Goal: Task Accomplishment & Management: Use online tool/utility

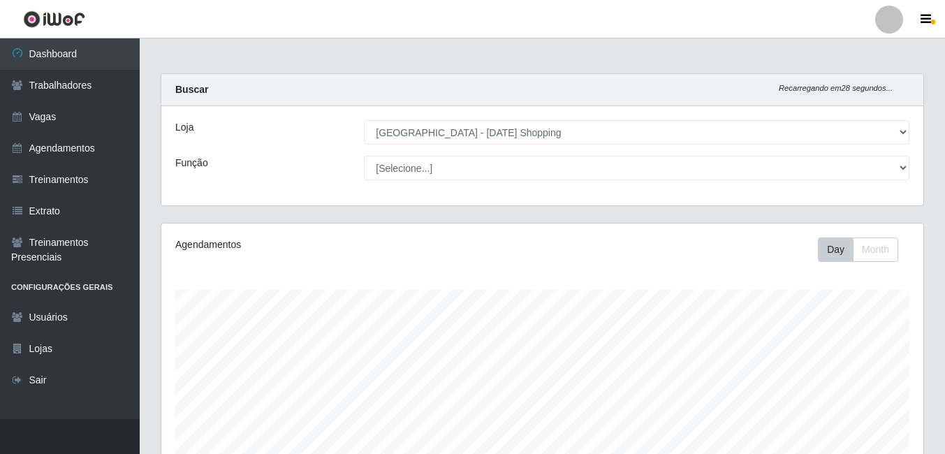
select select "471"
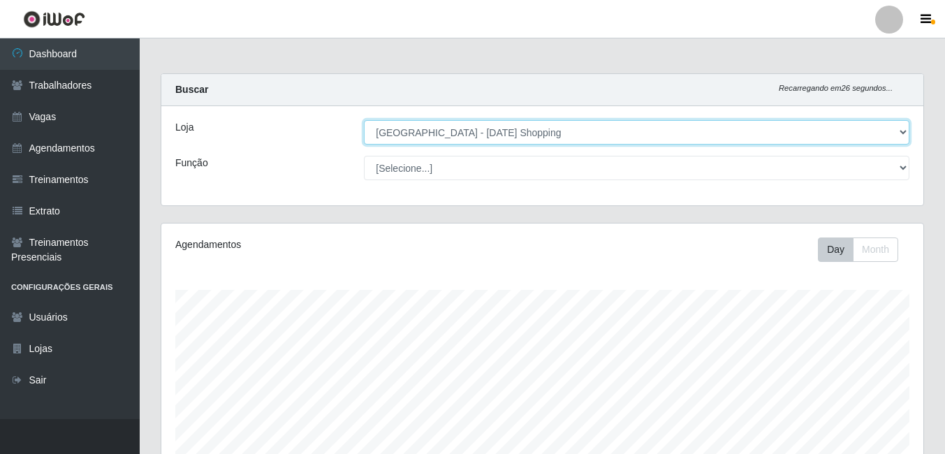
click at [415, 135] on select "[Selecione...] [GEOGRAPHIC_DATA] - [DATE][GEOGRAPHIC_DATA]" at bounding box center [636, 132] width 545 height 24
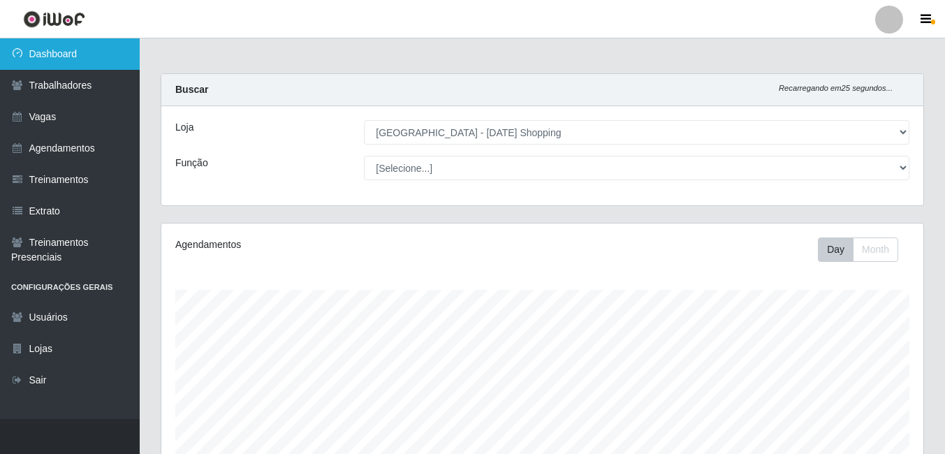
click at [67, 55] on link "Dashboard" at bounding box center [70, 53] width 140 height 31
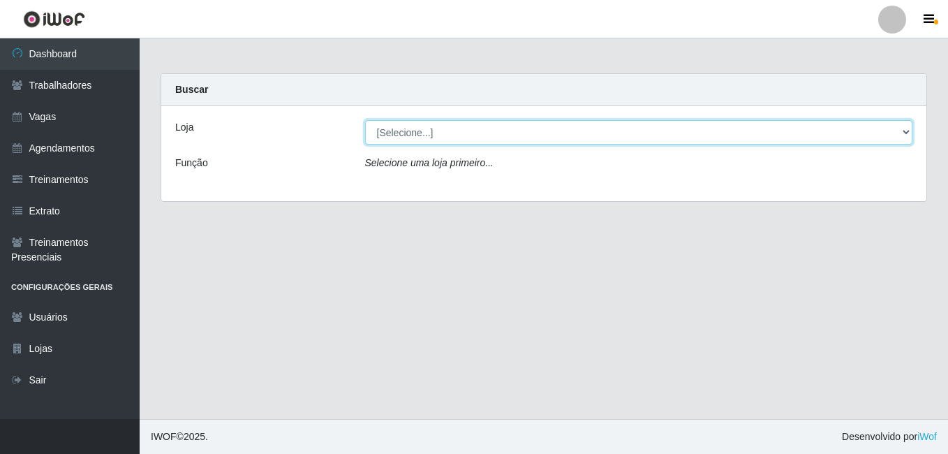
click at [418, 130] on select "[Selecione...] [GEOGRAPHIC_DATA] - [DATE][GEOGRAPHIC_DATA]" at bounding box center [639, 132] width 548 height 24
select select "471"
click at [365, 120] on select "[Selecione...] [GEOGRAPHIC_DATA] - [DATE][GEOGRAPHIC_DATA]" at bounding box center [639, 132] width 548 height 24
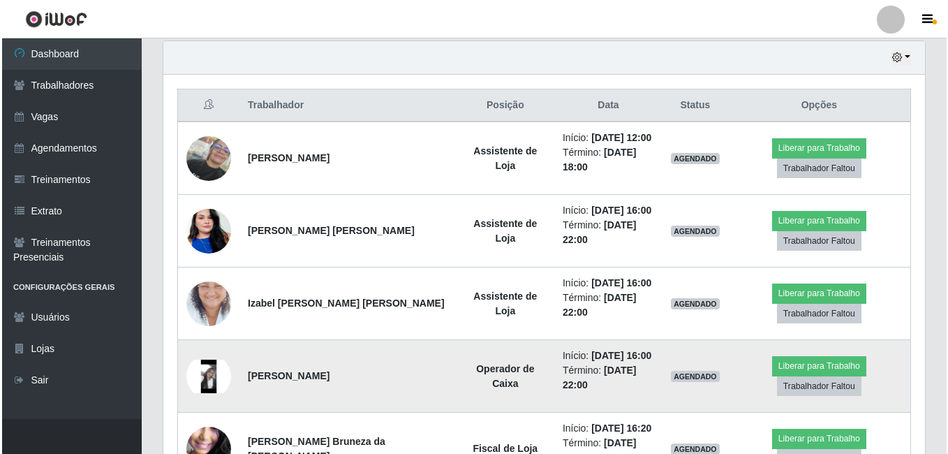
scroll to position [466, 0]
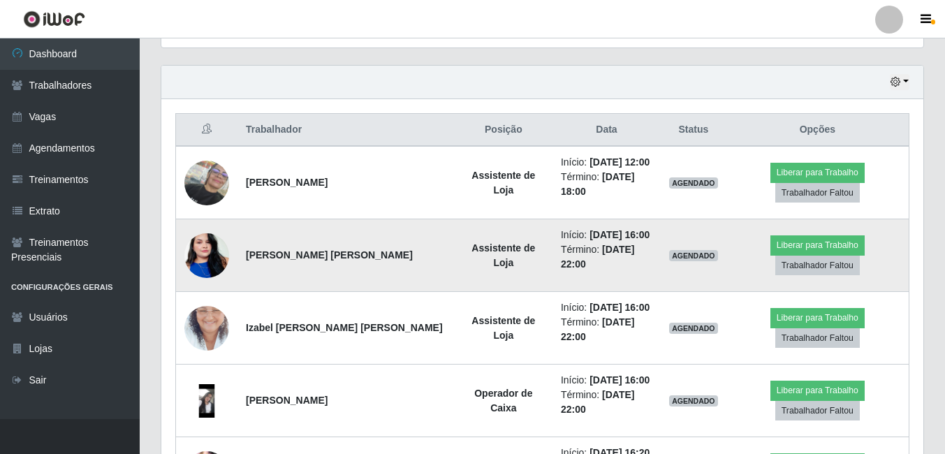
click at [203, 233] on img at bounding box center [206, 256] width 45 height 80
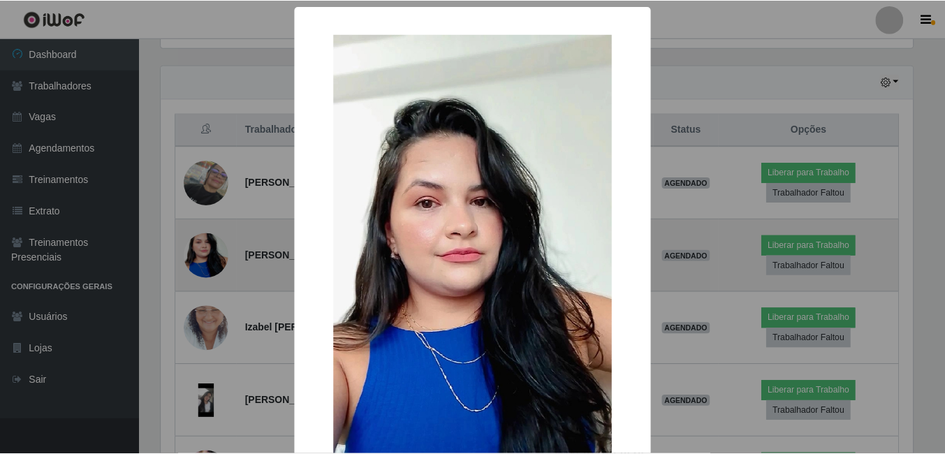
scroll to position [290, 755]
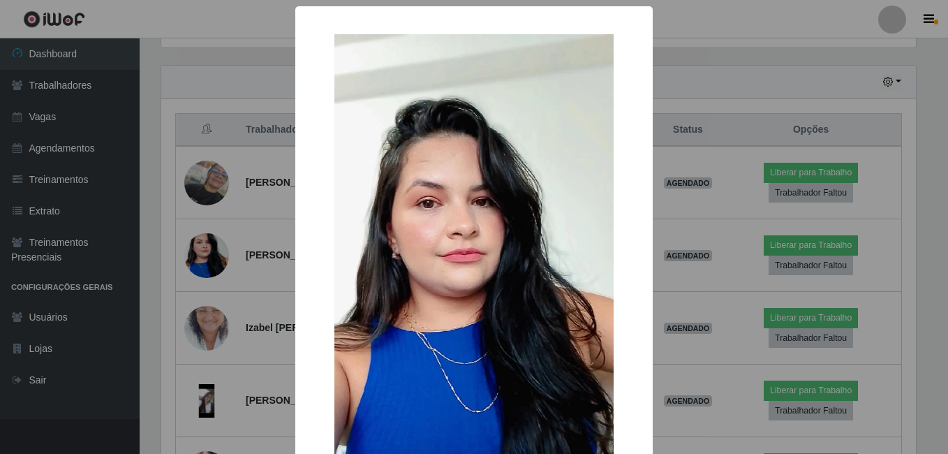
click at [234, 252] on div "× OK Cancel" at bounding box center [474, 227] width 948 height 454
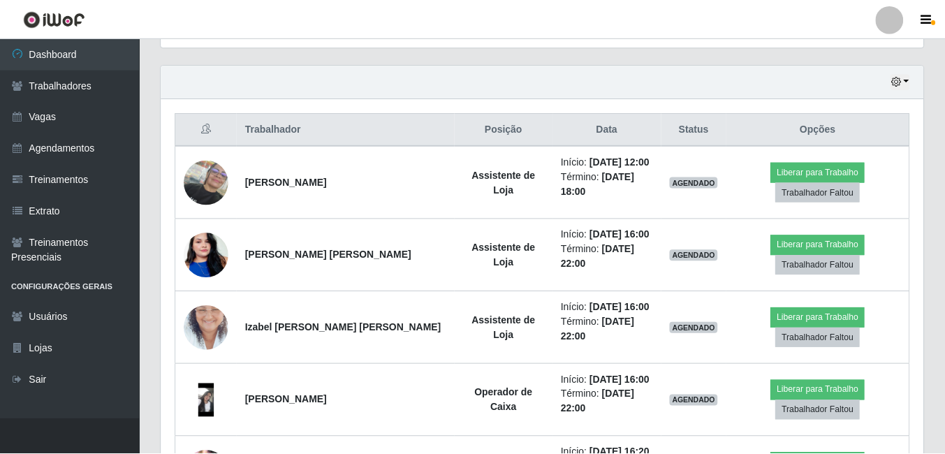
scroll to position [290, 762]
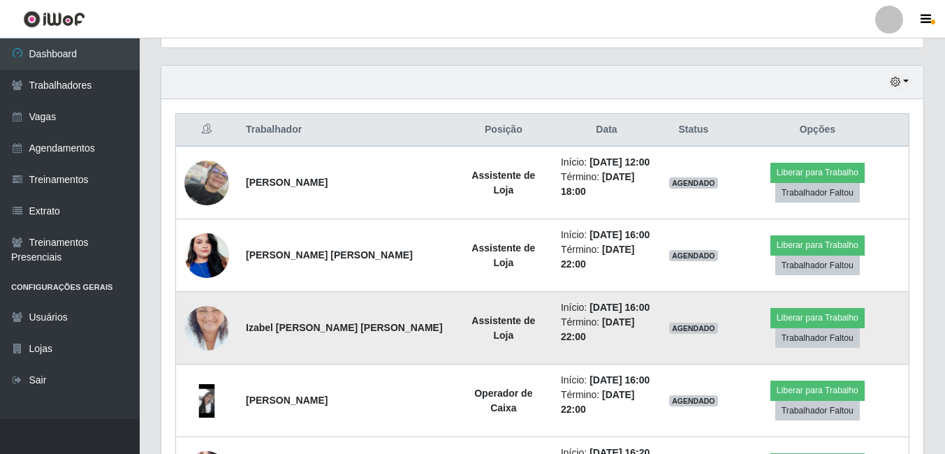
click at [213, 307] on img at bounding box center [206, 328] width 45 height 80
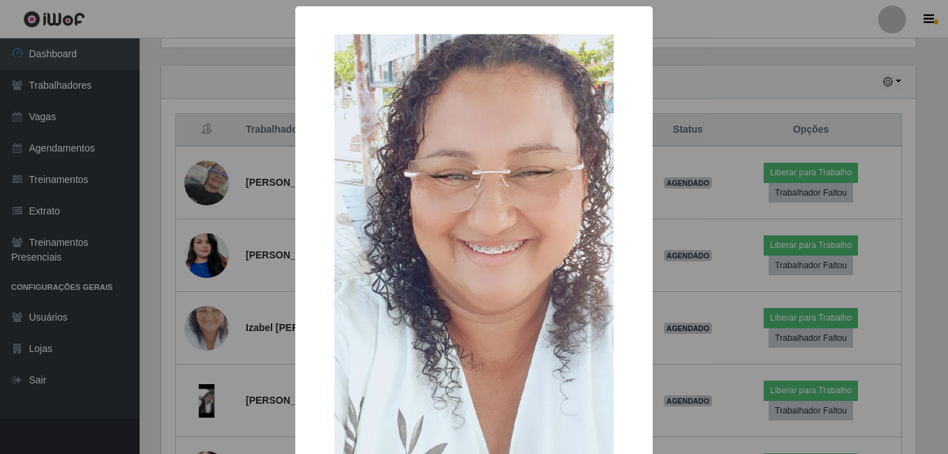
click at [244, 302] on div "× OK Cancel" at bounding box center [474, 227] width 948 height 454
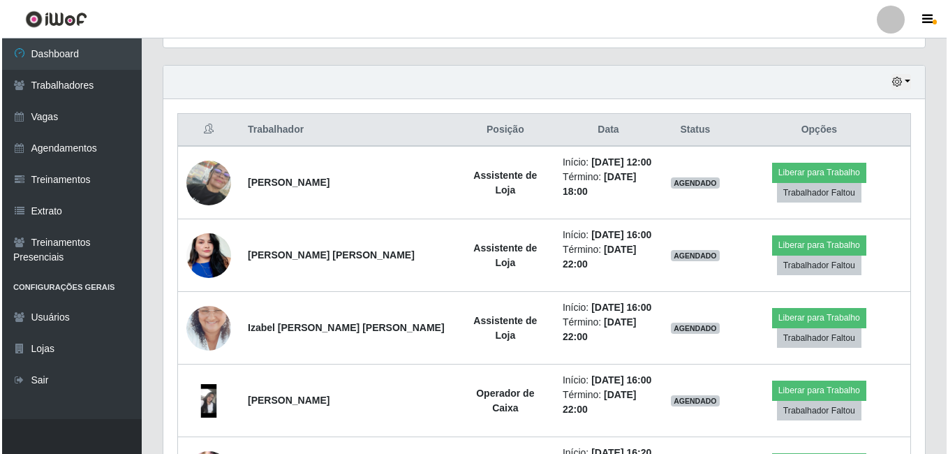
scroll to position [290, 762]
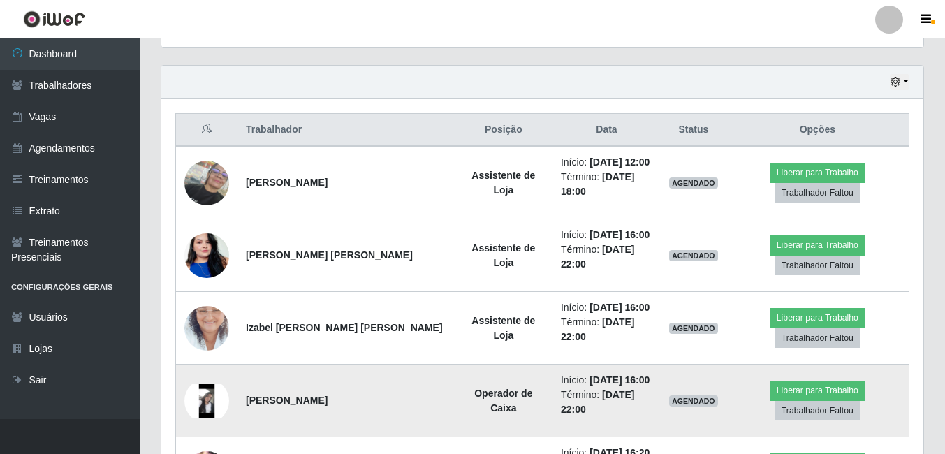
click at [215, 384] on img at bounding box center [206, 401] width 45 height 34
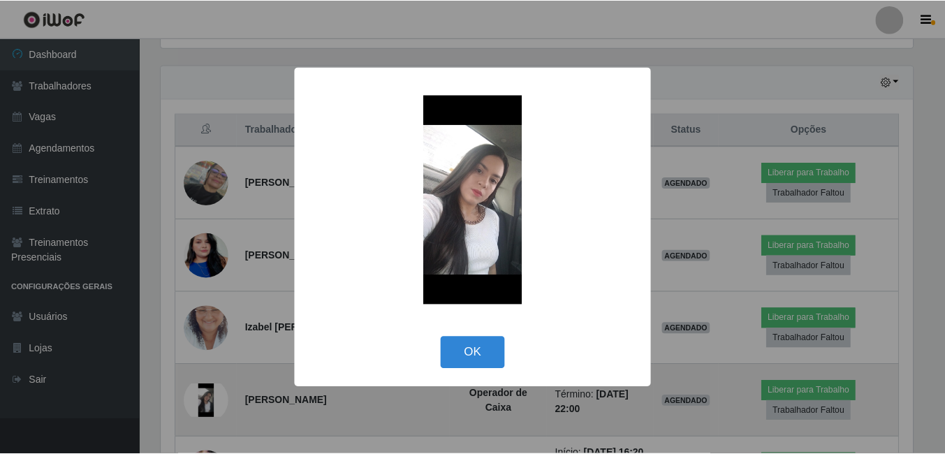
scroll to position [290, 755]
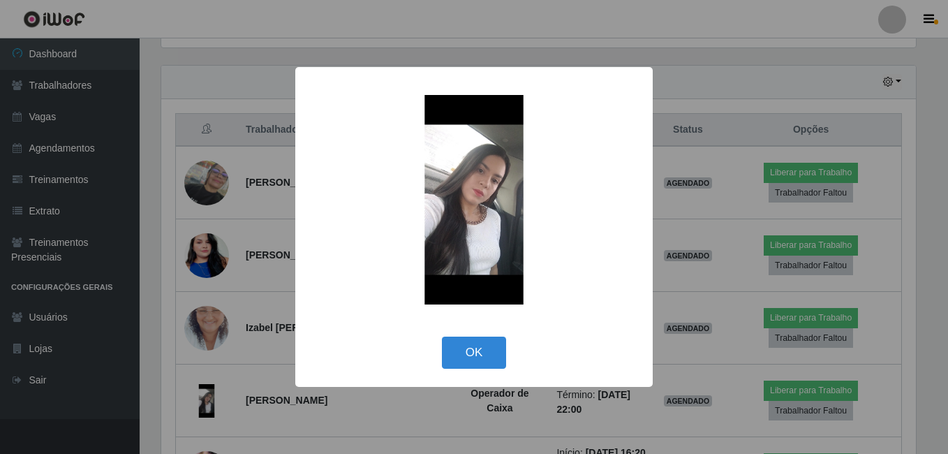
click at [360, 415] on div "× OK Cancel" at bounding box center [474, 227] width 948 height 454
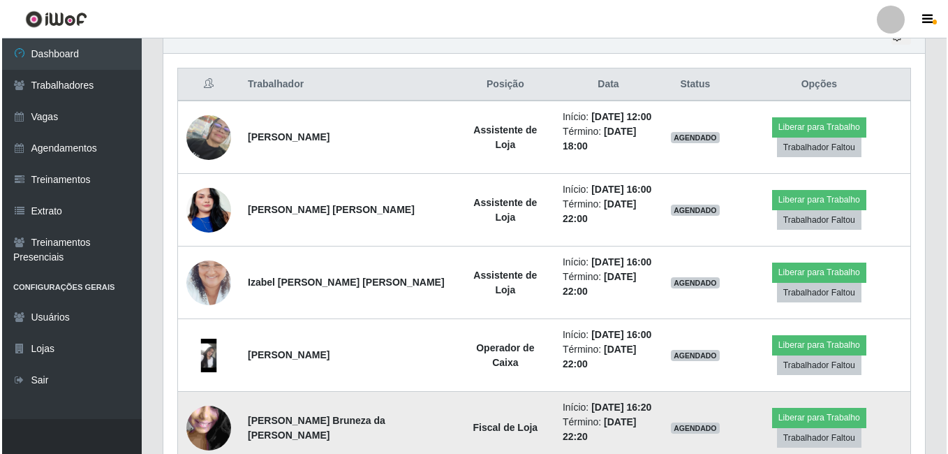
scroll to position [536, 0]
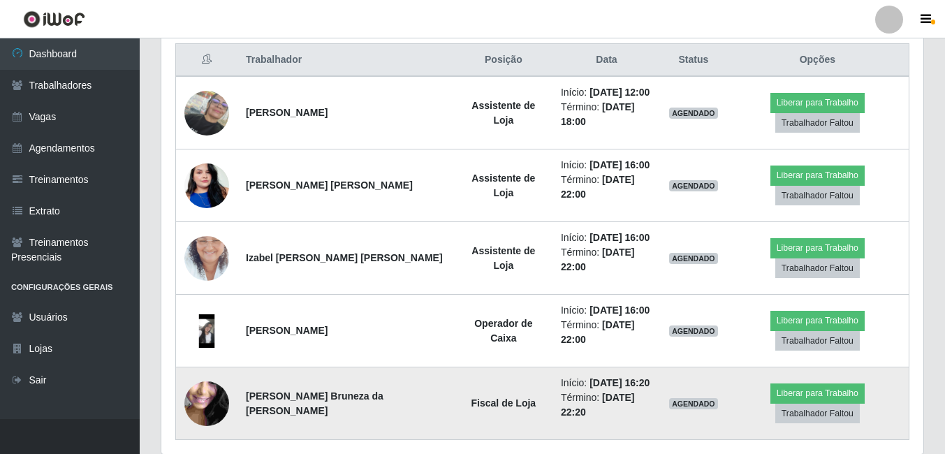
click at [199, 363] on img at bounding box center [206, 403] width 45 height 100
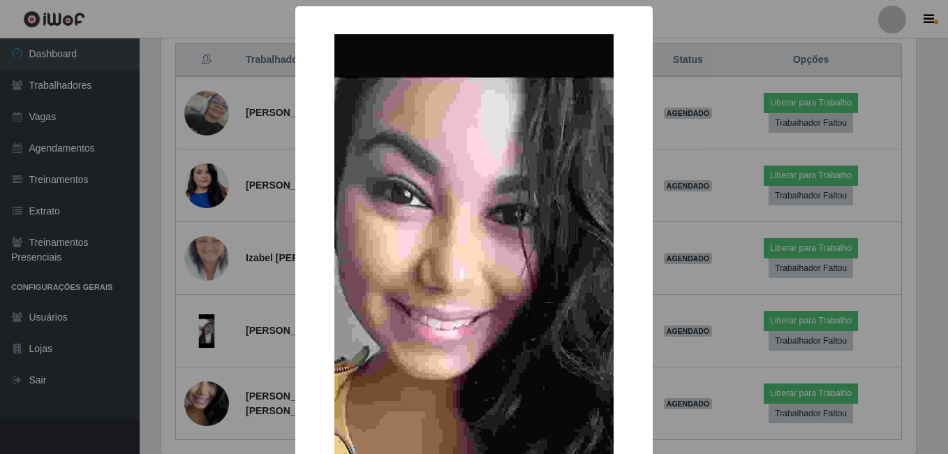
click at [227, 386] on div "× OK Cancel" at bounding box center [474, 227] width 948 height 454
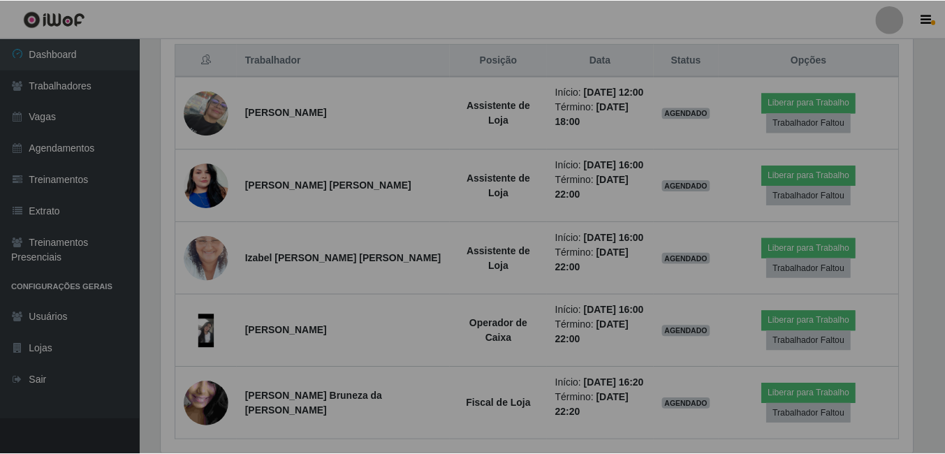
scroll to position [290, 762]
